Goal: Check status: Check status

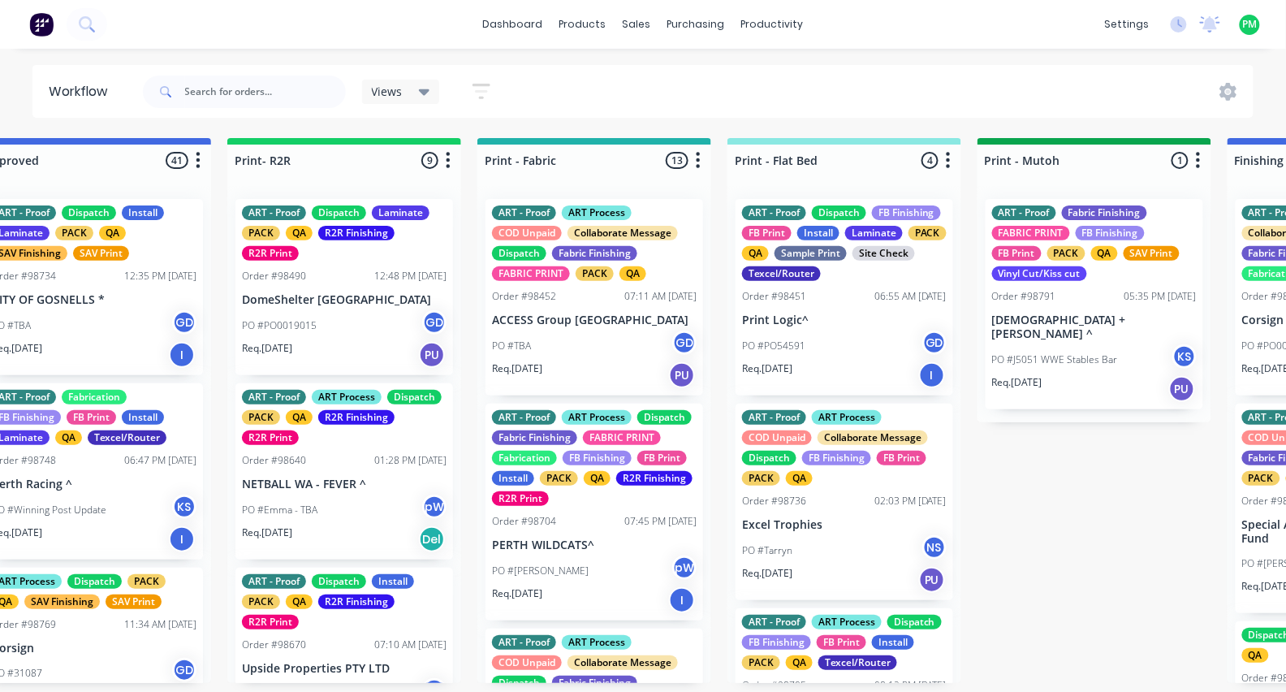
scroll to position [155, 0]
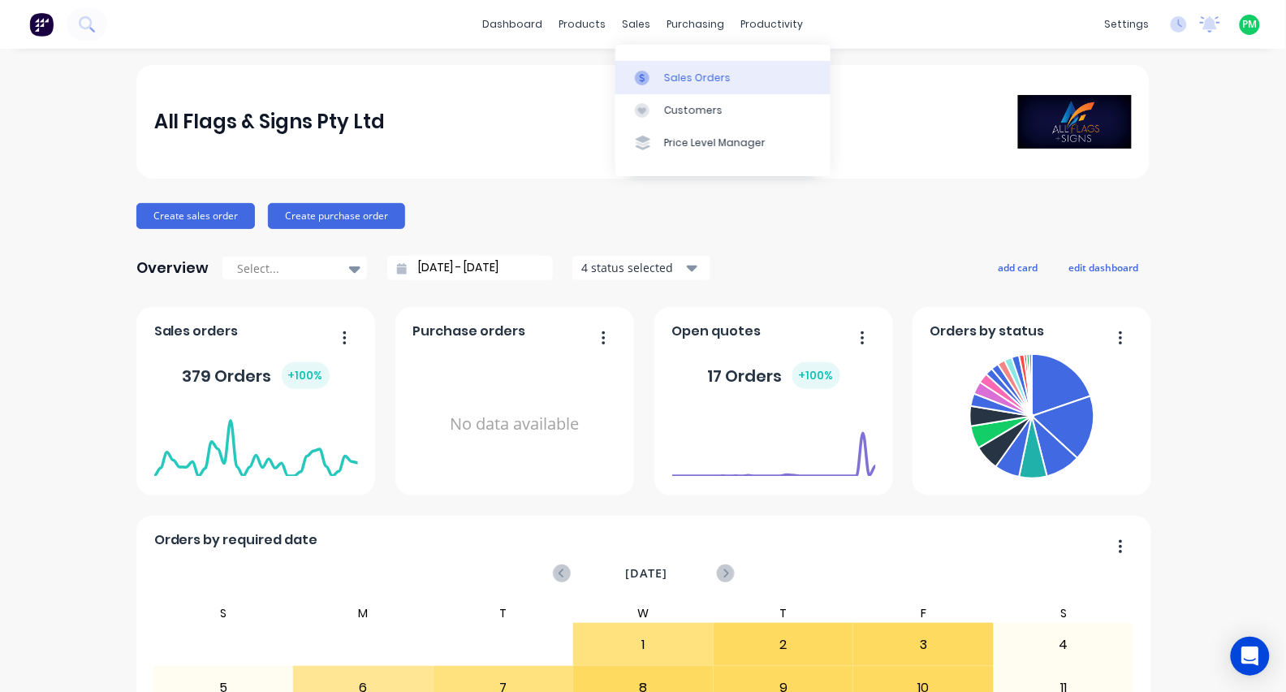
click at [655, 74] on div at bounding box center [647, 78] width 24 height 15
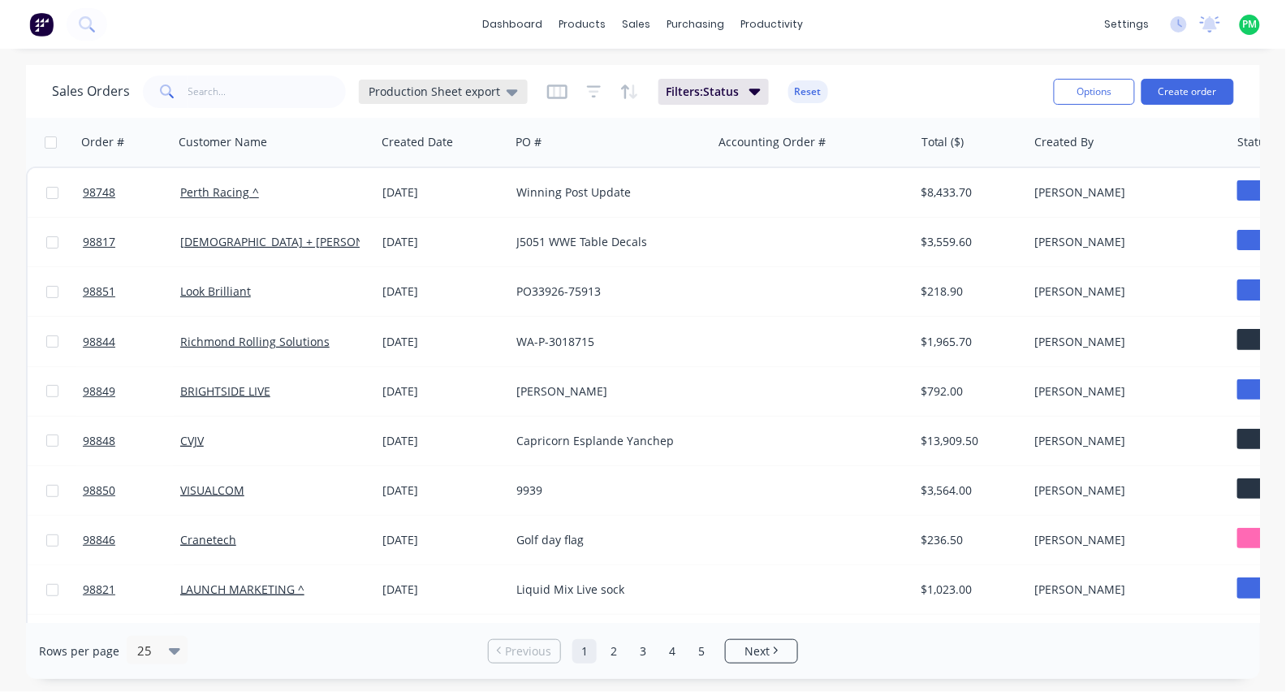
click at [521, 95] on div "Production Sheet export" at bounding box center [443, 92] width 169 height 24
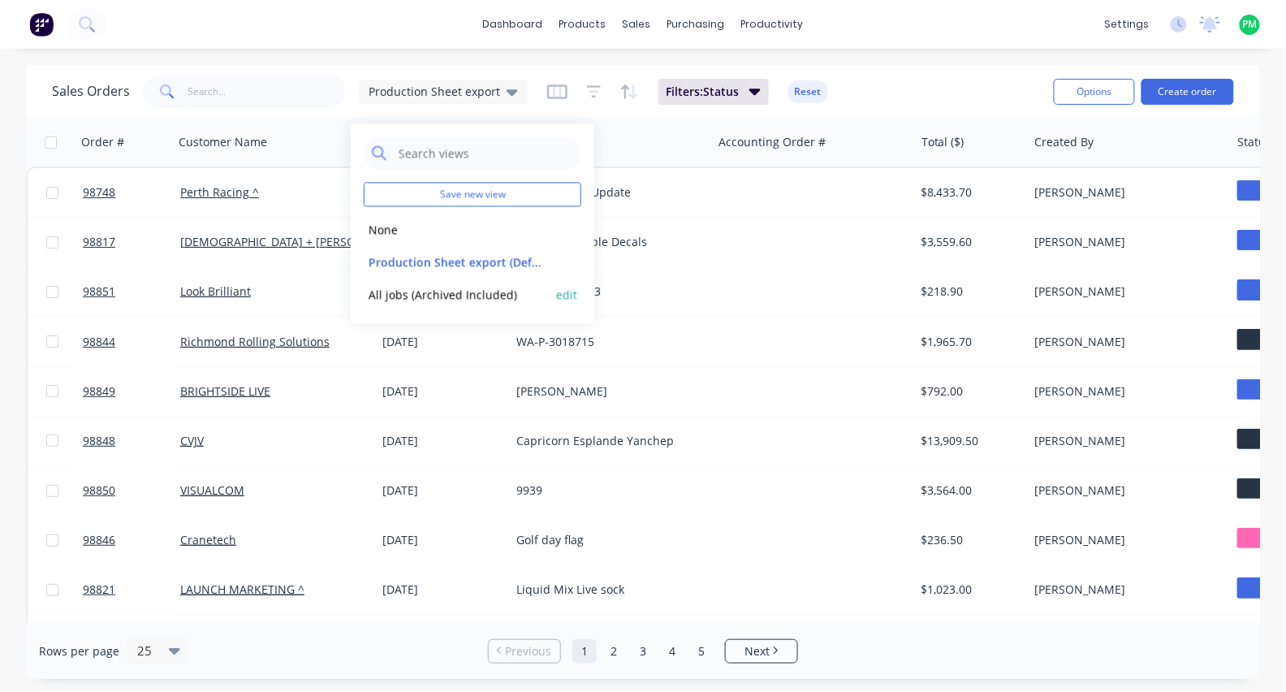
click at [423, 288] on button "All jobs (Archived Included)" at bounding box center [456, 294] width 185 height 19
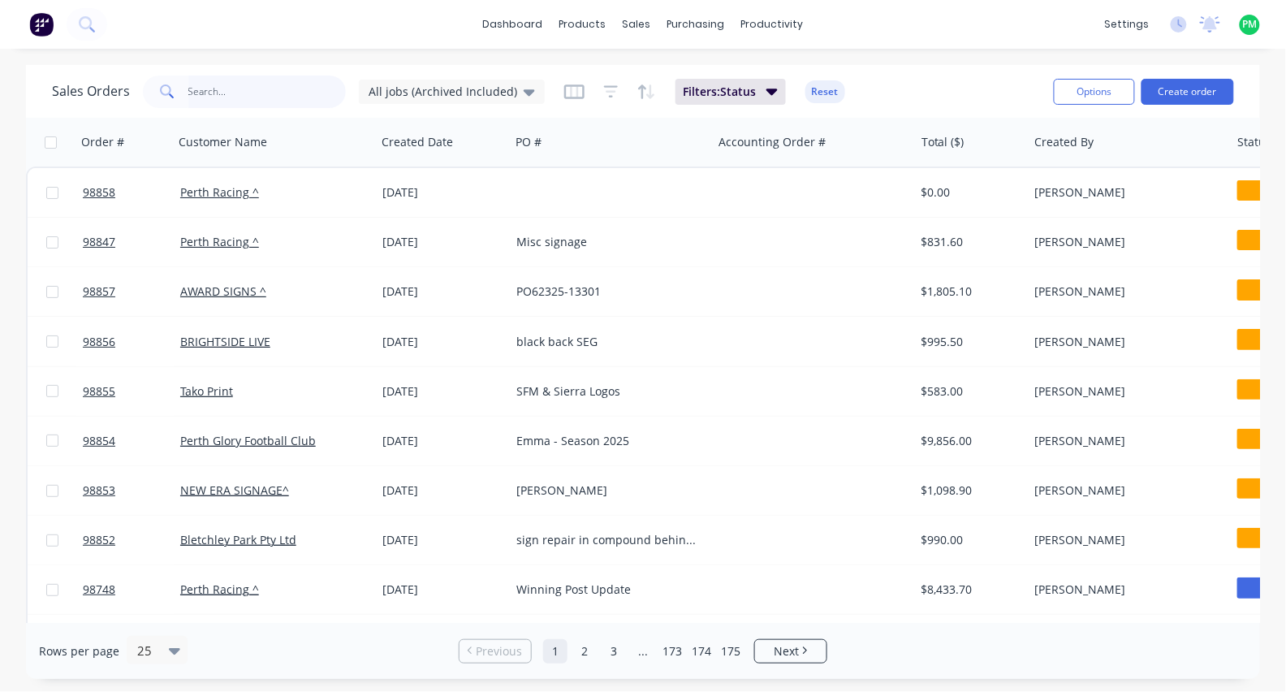
click at [253, 96] on input "text" at bounding box center [267, 91] width 158 height 32
paste input "WHEN I'M LOST YOU PURSUE ME LIFT MY HEAD TO SEE YOUR GLORY LORD OF ALL, SO BEAU…"
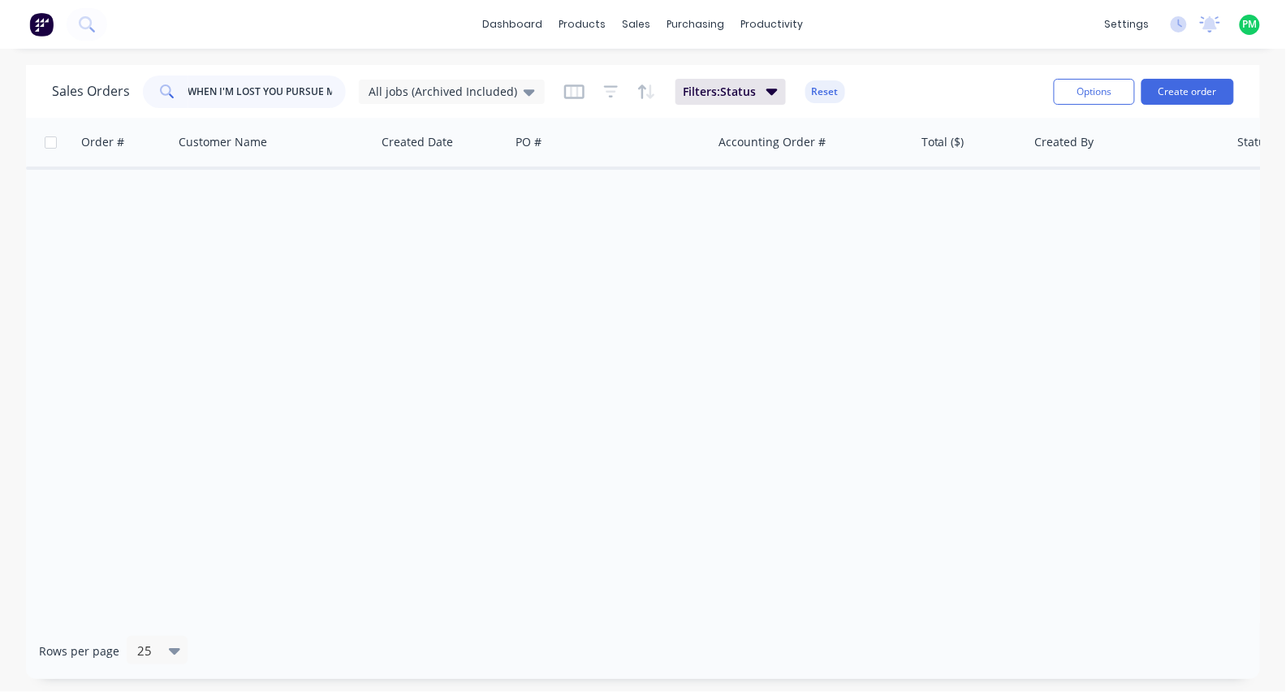
type input "\"
type input "98730"
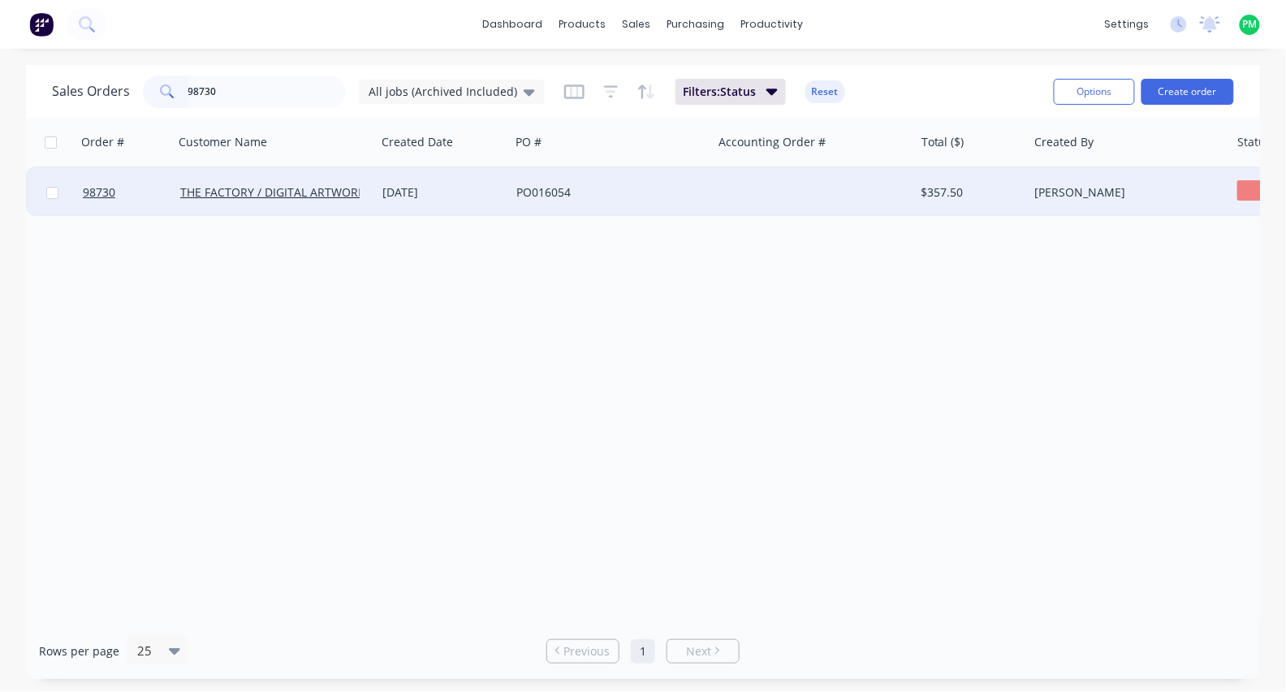
click at [599, 196] on div "PO016054" at bounding box center [606, 192] width 180 height 16
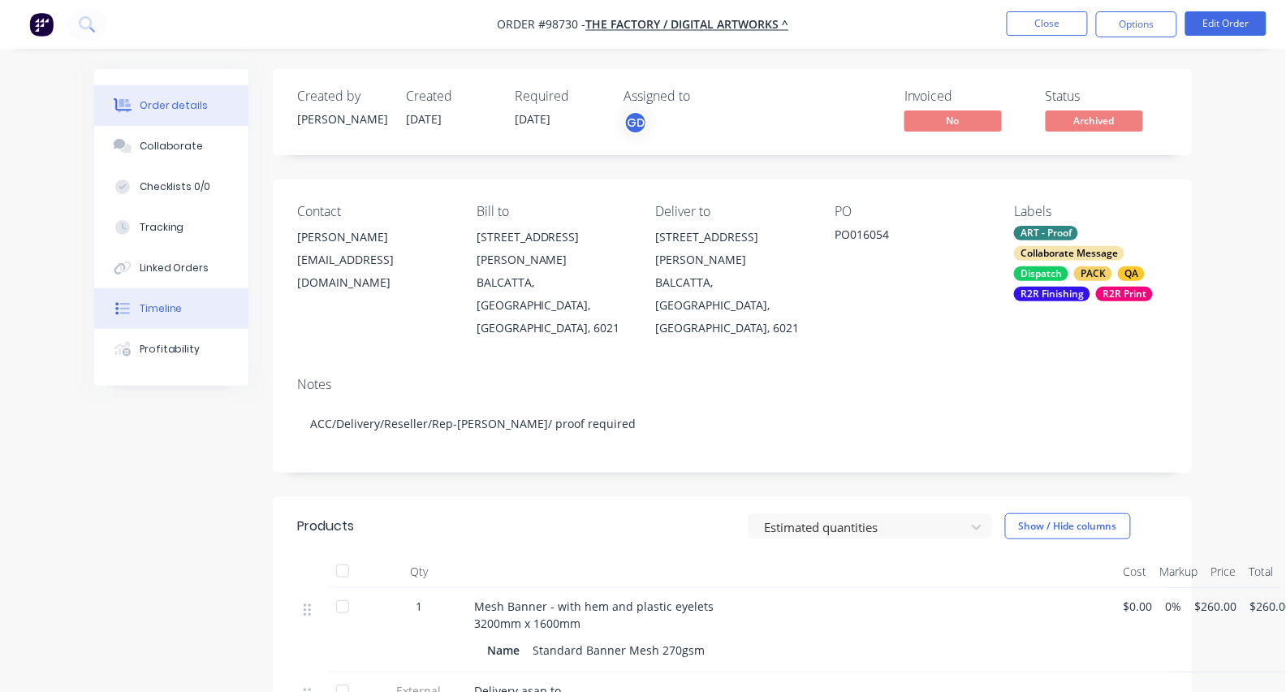
click at [177, 316] on div "Timeline" at bounding box center [161, 308] width 43 height 15
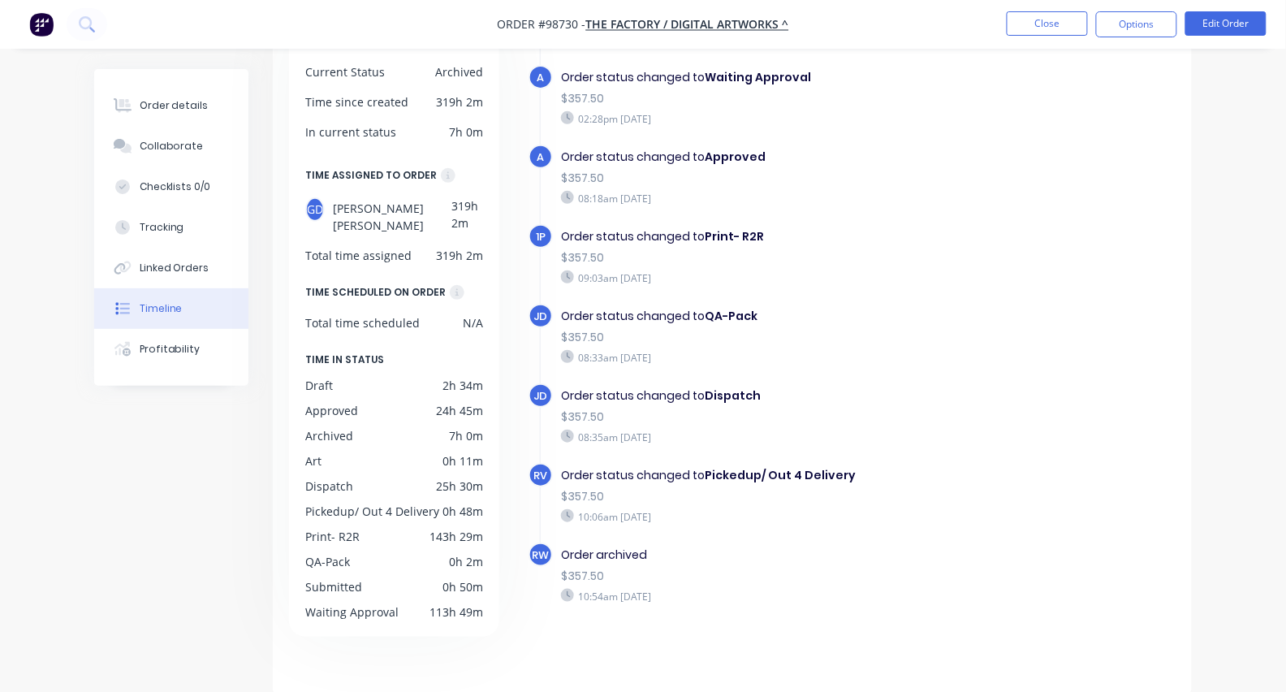
scroll to position [127, 0]
click at [154, 231] on div "Tracking" at bounding box center [162, 227] width 45 height 15
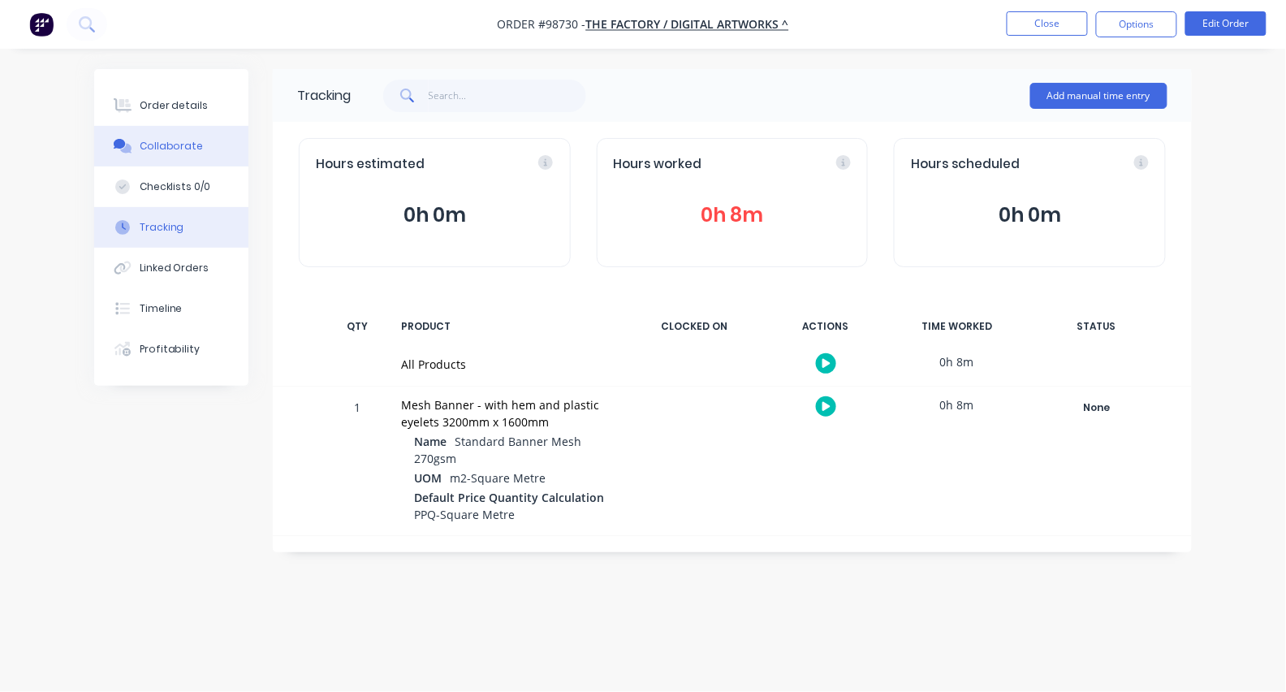
click at [175, 145] on div "Collaborate" at bounding box center [172, 146] width 64 height 15
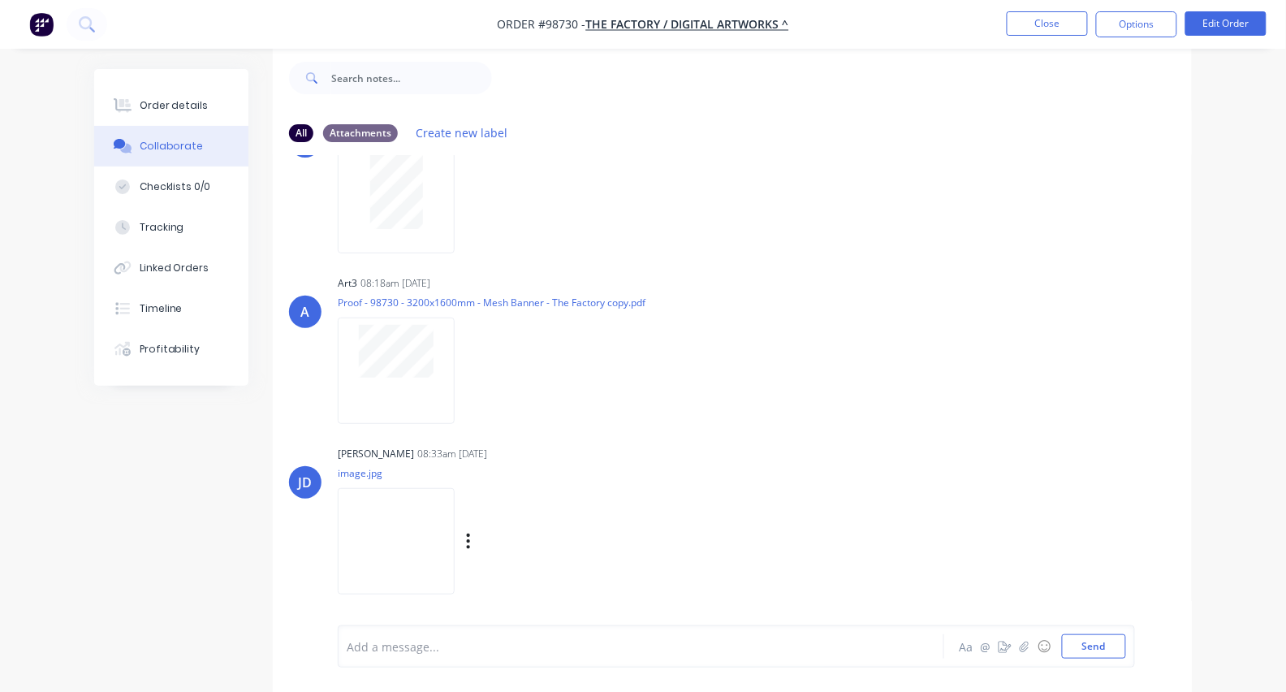
scroll to position [363, 0]
click at [1059, 31] on button "Close" at bounding box center [1047, 23] width 81 height 24
